Goal: Transaction & Acquisition: Purchase product/service

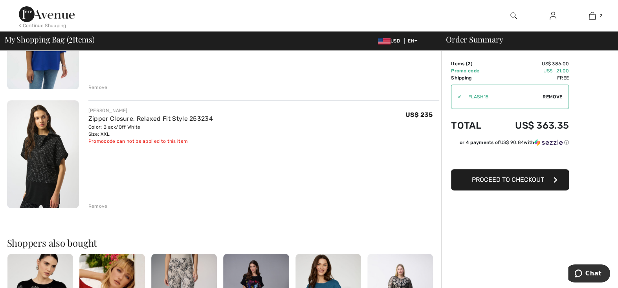
scroll to position [157, 0]
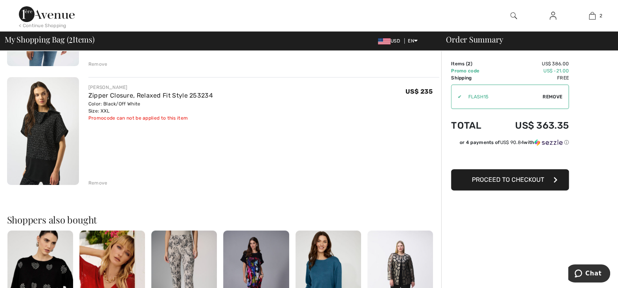
click at [101, 183] on div "Remove" at bounding box center [97, 182] width 19 height 7
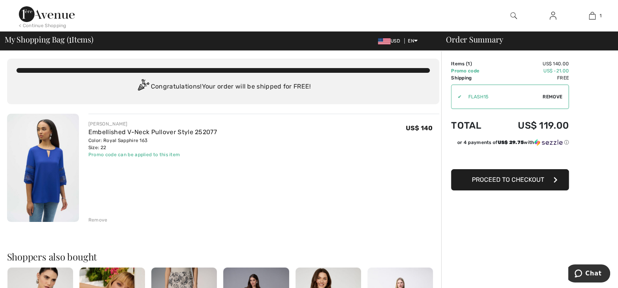
scroll to position [0, 0]
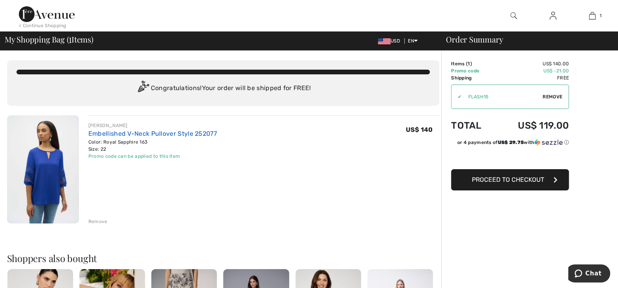
click at [103, 135] on link "Embellished V-Neck Pullover Style 252077" at bounding box center [152, 133] width 128 height 7
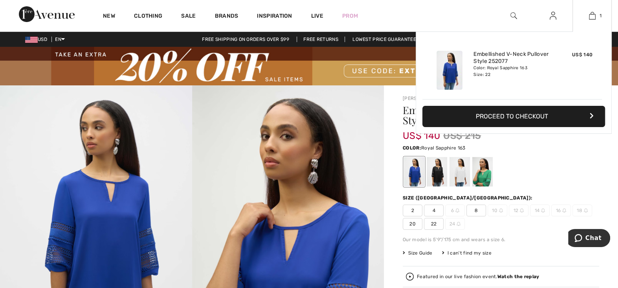
click at [535, 118] on button "Proceed to Checkout" at bounding box center [513, 116] width 183 height 21
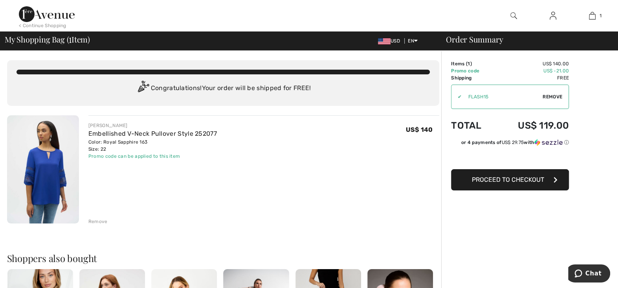
click at [519, 177] on span "Proceed to Checkout" at bounding box center [508, 179] width 72 height 7
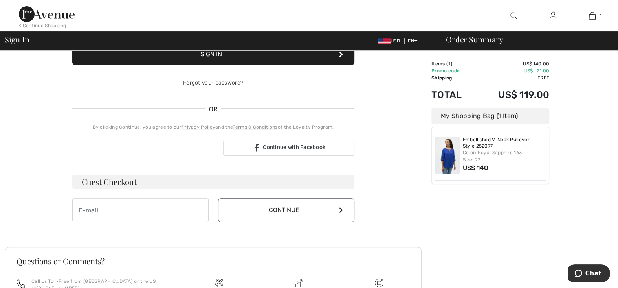
scroll to position [157, 0]
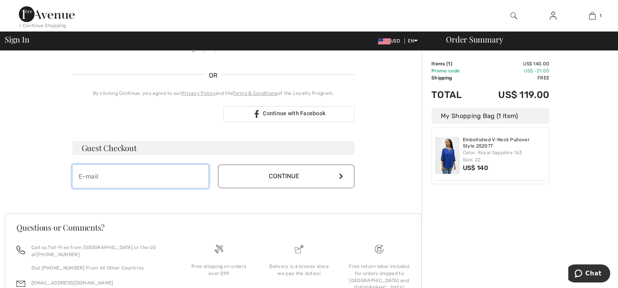
click at [93, 175] on input "email" at bounding box center [140, 176] width 136 height 24
type input "4ruzanna@gmail.com"
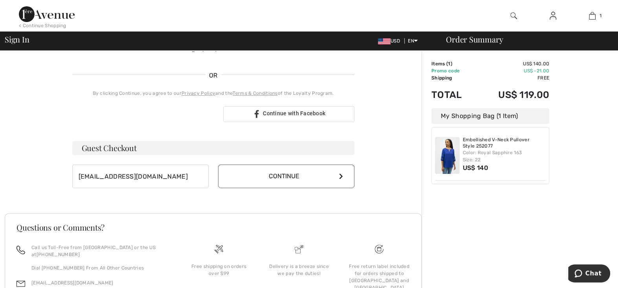
click at [308, 176] on button "Continue" at bounding box center [286, 176] width 136 height 24
